Goal: Information Seeking & Learning: Learn about a topic

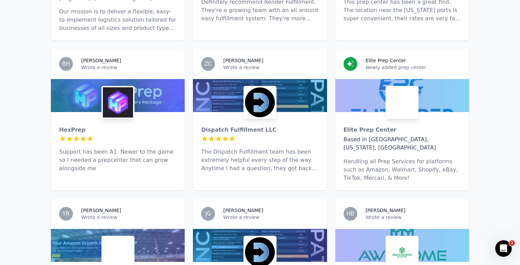
scroll to position [1640, 0]
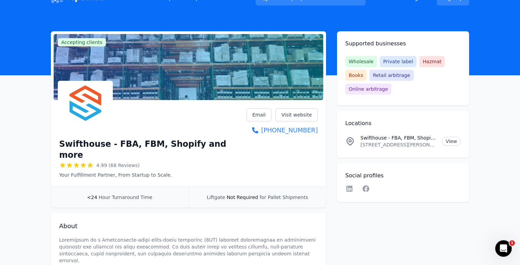
scroll to position [13, 0]
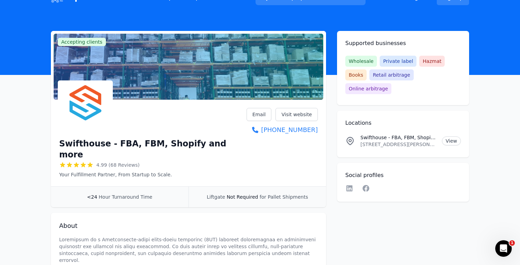
click at [411, 134] on p "Swifthouse - FBA, FBM, Shopify and more Location" at bounding box center [398, 137] width 76 height 7
click at [450, 136] on link "View" at bounding box center [451, 140] width 19 height 9
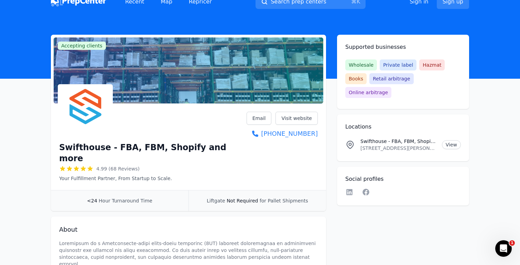
scroll to position [11, 0]
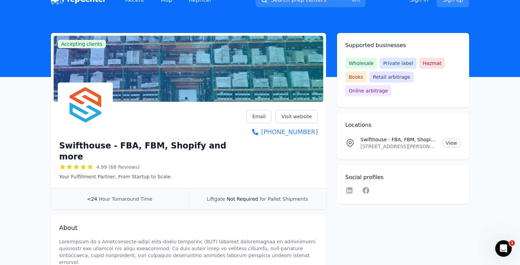
click at [454, 138] on link "View" at bounding box center [451, 142] width 19 height 9
click at [502, 248] on icon "Open Intercom Messenger" at bounding box center [502, 247] width 5 height 5
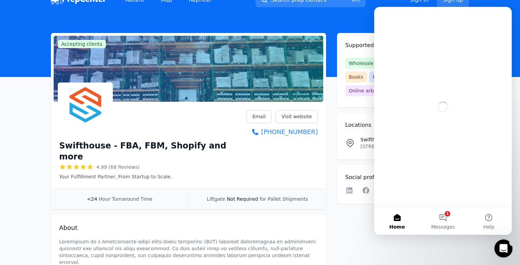
scroll to position [0, 0]
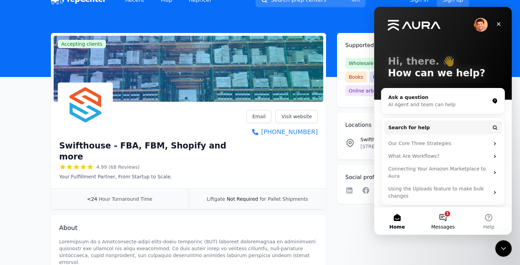
click at [450, 220] on button "1 Messages" at bounding box center [443, 220] width 46 height 27
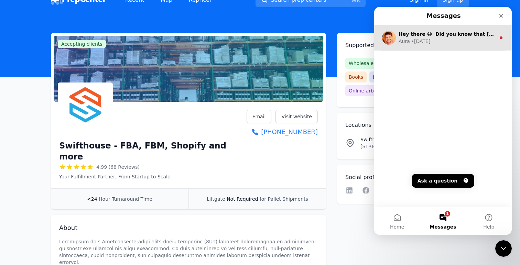
click at [442, 44] on div "Aura • 1w ago" at bounding box center [446, 41] width 97 height 7
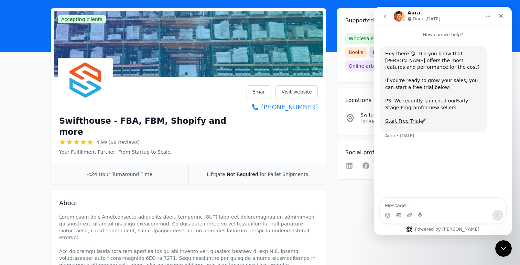
scroll to position [20, 0]
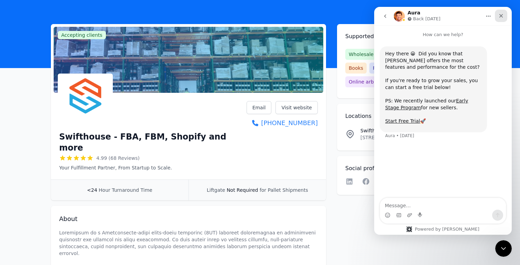
click at [502, 13] on icon "Close" at bounding box center [500, 15] width 5 height 5
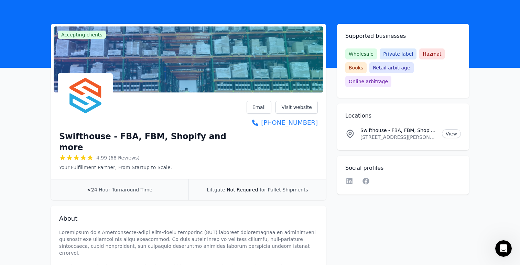
scroll to position [26, 0]
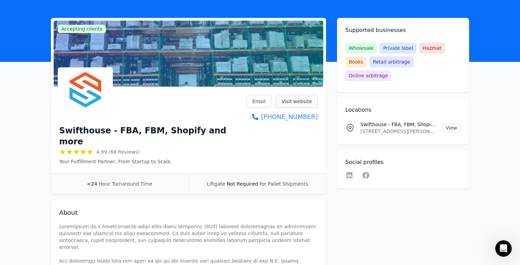
click at [301, 103] on link "Visit website" at bounding box center [296, 101] width 42 height 13
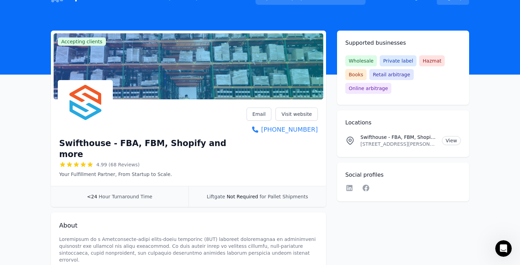
scroll to position [11, 0]
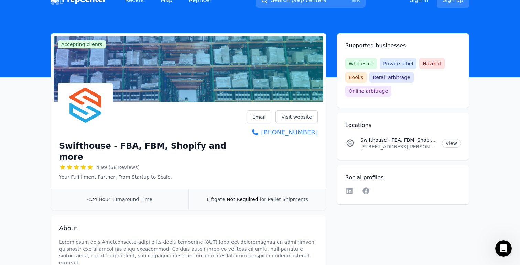
click at [87, 42] on span "Accepting clients" at bounding box center [82, 44] width 48 height 8
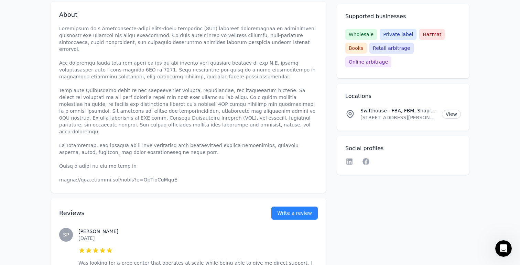
scroll to position [233, 0]
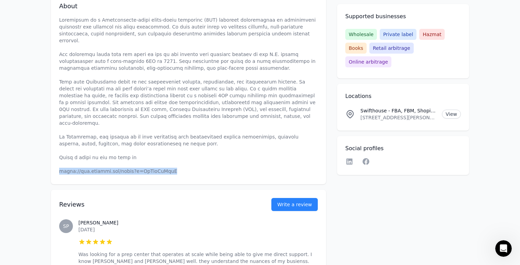
drag, startPoint x: 177, startPoint y: 144, endPoint x: 54, endPoint y: 144, distance: 123.0
click at [54, 144] on div "About" at bounding box center [188, 88] width 275 height 191
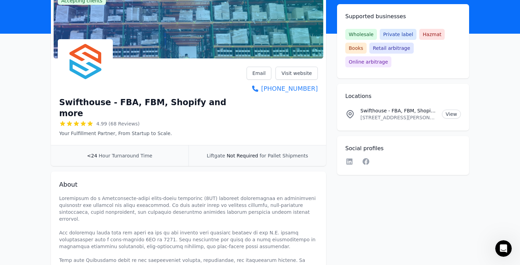
scroll to position [0, 0]
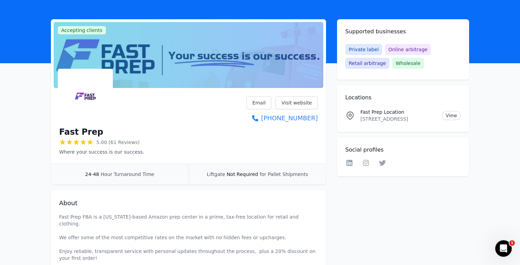
scroll to position [25, 0]
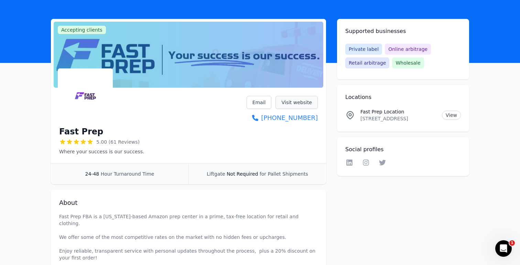
click at [294, 97] on link "Visit website" at bounding box center [296, 102] width 42 height 13
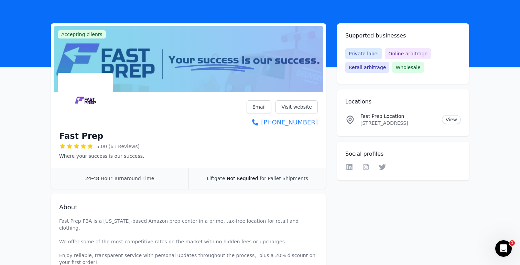
scroll to position [0, 0]
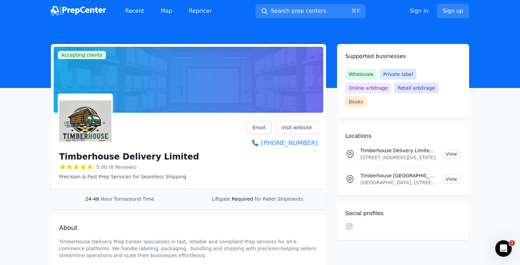
scroll to position [11, 0]
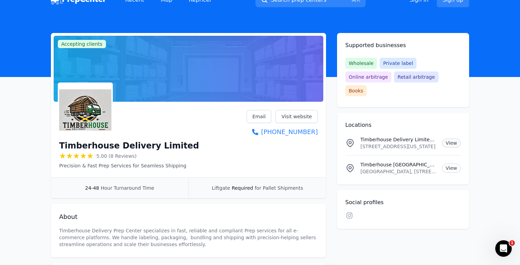
click at [448, 138] on link "View" at bounding box center [451, 142] width 19 height 9
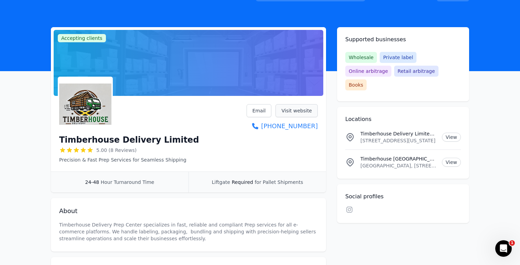
click at [302, 113] on link "Visit website" at bounding box center [296, 110] width 42 height 13
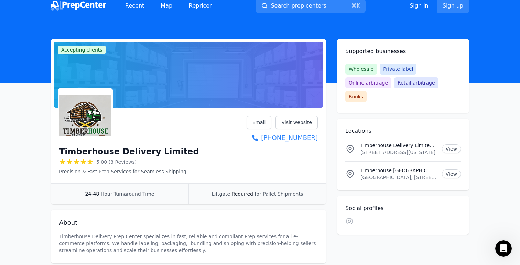
scroll to position [0, 0]
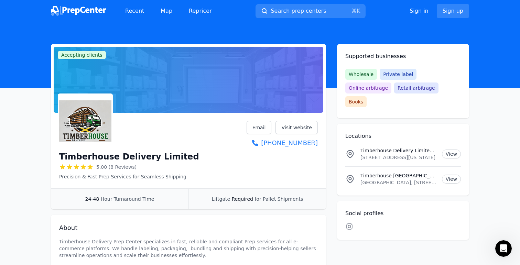
click at [351, 223] on icon at bounding box center [349, 226] width 8 height 7
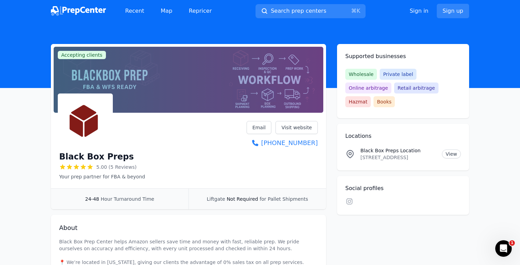
scroll to position [10, 0]
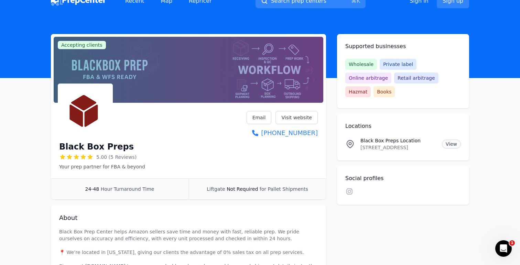
click at [447, 140] on link "View" at bounding box center [451, 144] width 19 height 9
drag, startPoint x: 390, startPoint y: 132, endPoint x: 435, endPoint y: 130, distance: 45.1
click at [435, 144] on p "9 Brookside Drive , Unit B , Wilmington, DE, 19804, US" at bounding box center [398, 147] width 76 height 7
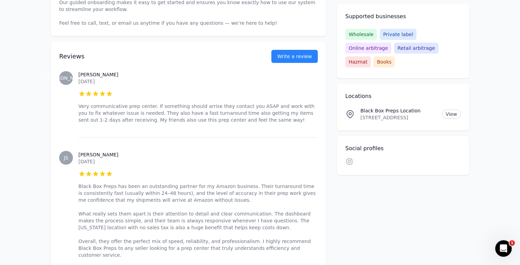
scroll to position [275, 0]
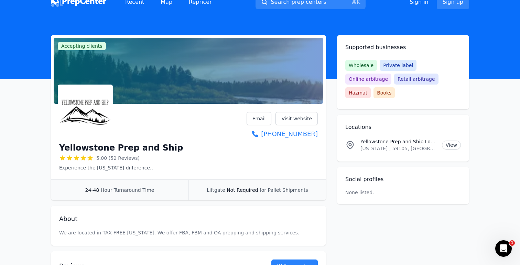
scroll to position [11, 0]
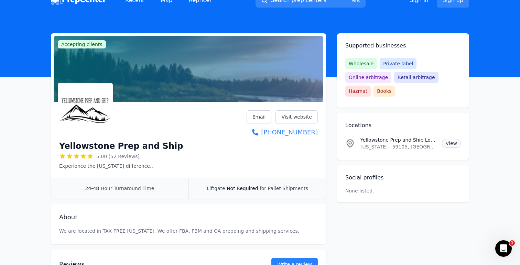
click at [451, 139] on link "View" at bounding box center [451, 143] width 19 height 9
click at [310, 112] on link "Visit website" at bounding box center [296, 116] width 42 height 13
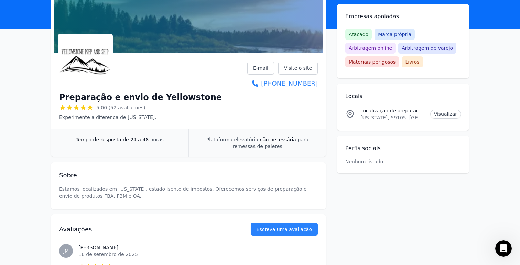
scroll to position [0, 0]
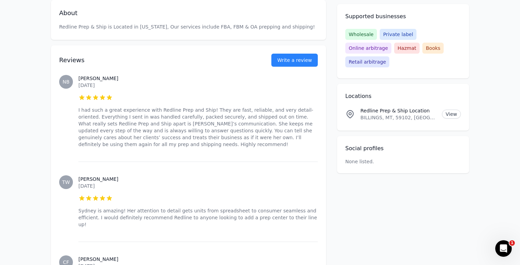
scroll to position [218, 0]
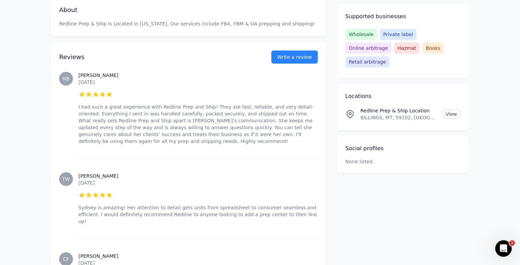
click at [297, 64] on div "[PERSON_NAME] [DATE] 5 out of 5 stars I had such a great experience with Redlin…" at bounding box center [197, 108] width 239 height 100
click at [296, 58] on link "Write a review" at bounding box center [294, 57] width 46 height 13
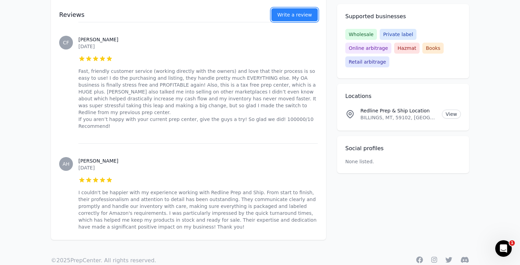
scroll to position [436, 0]
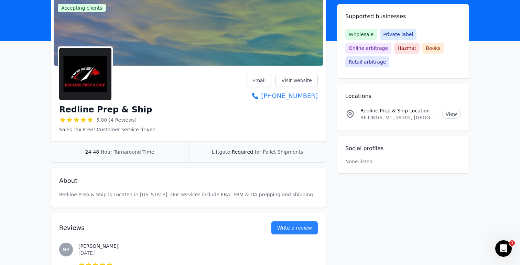
scroll to position [47, 0]
click at [303, 81] on link "Visit website" at bounding box center [296, 80] width 42 height 13
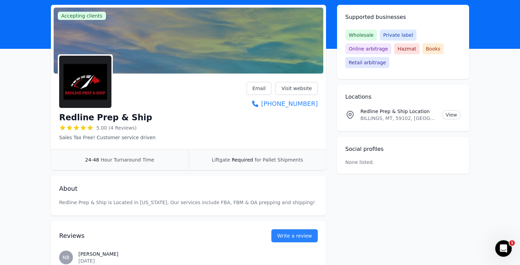
scroll to position [33, 0]
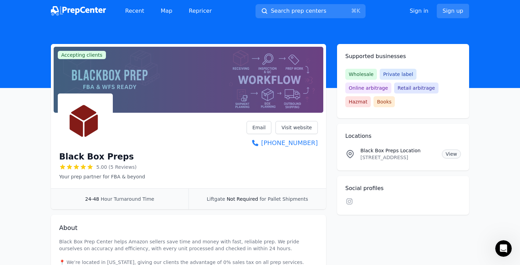
click at [449, 149] on link "View" at bounding box center [451, 153] width 19 height 9
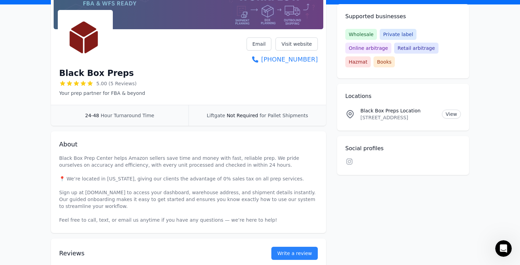
scroll to position [65, 0]
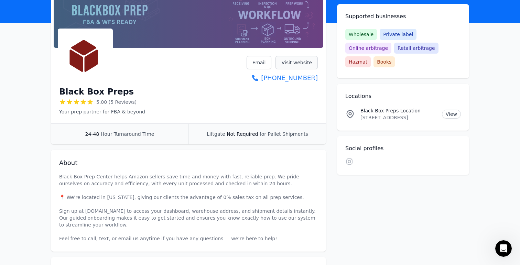
click at [292, 60] on link "Visit website" at bounding box center [296, 62] width 42 height 13
click at [352, 158] on icon at bounding box center [349, 161] width 8 height 7
